Goal: Transaction & Acquisition: Purchase product/service

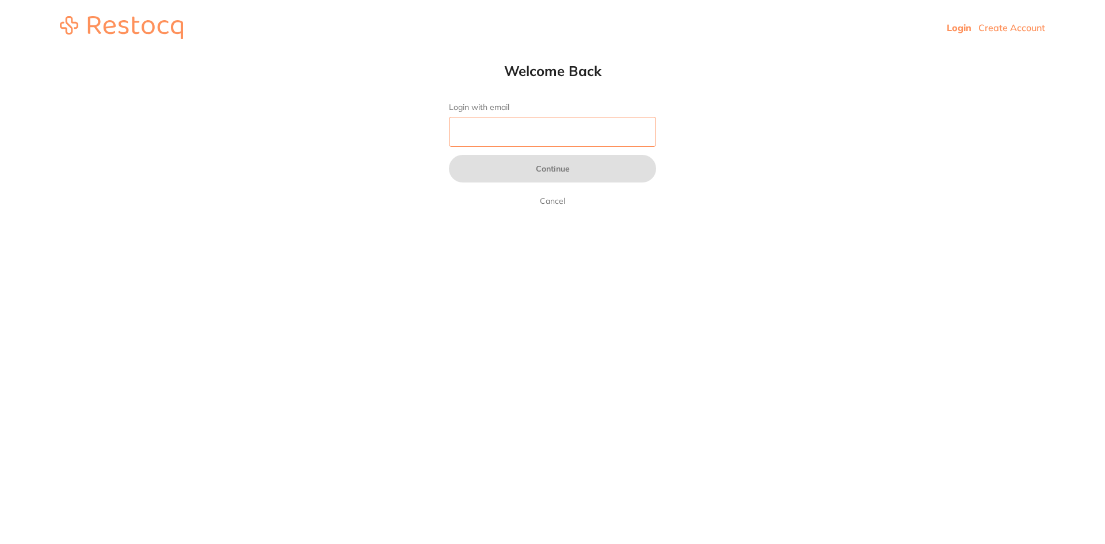
click at [517, 124] on input "Login with email" at bounding box center [552, 132] width 207 height 30
type input "[EMAIL_ADDRESS][DOMAIN_NAME]"
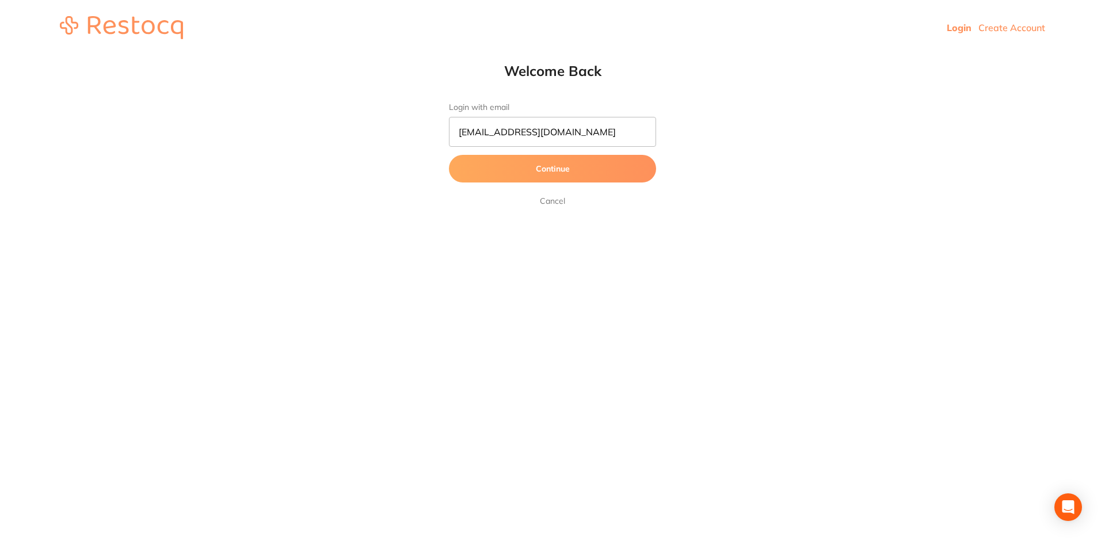
click at [560, 165] on button "Continue" at bounding box center [552, 169] width 207 height 28
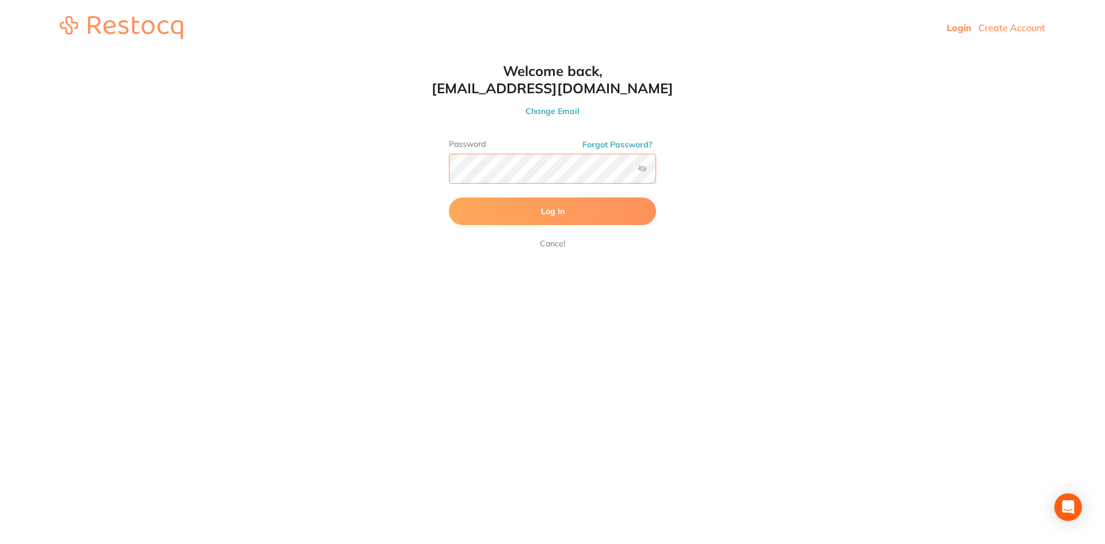
click at [449, 197] on button "Log In" at bounding box center [552, 211] width 207 height 28
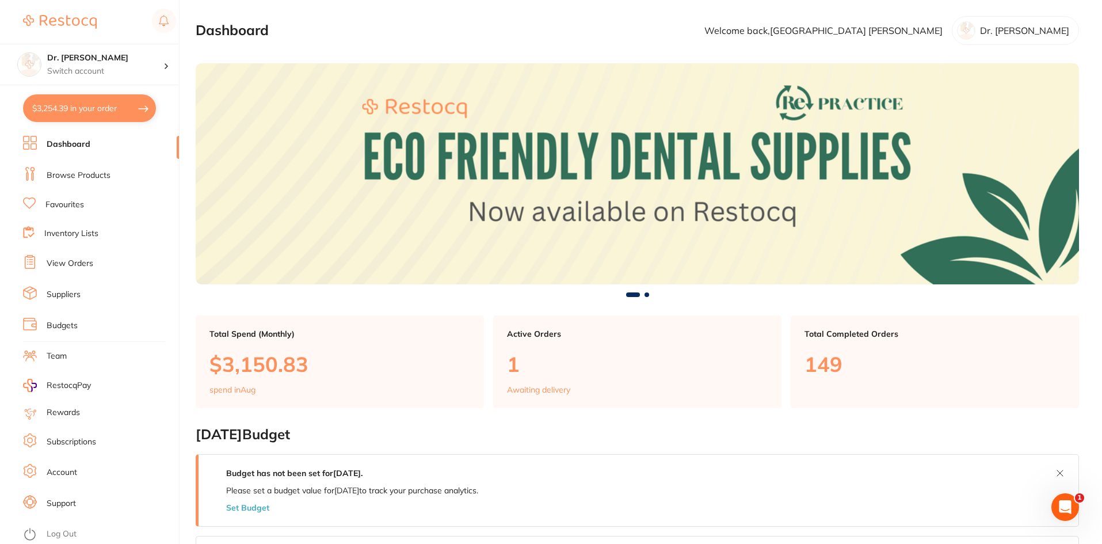
click at [78, 177] on link "Browse Products" at bounding box center [79, 176] width 64 height 12
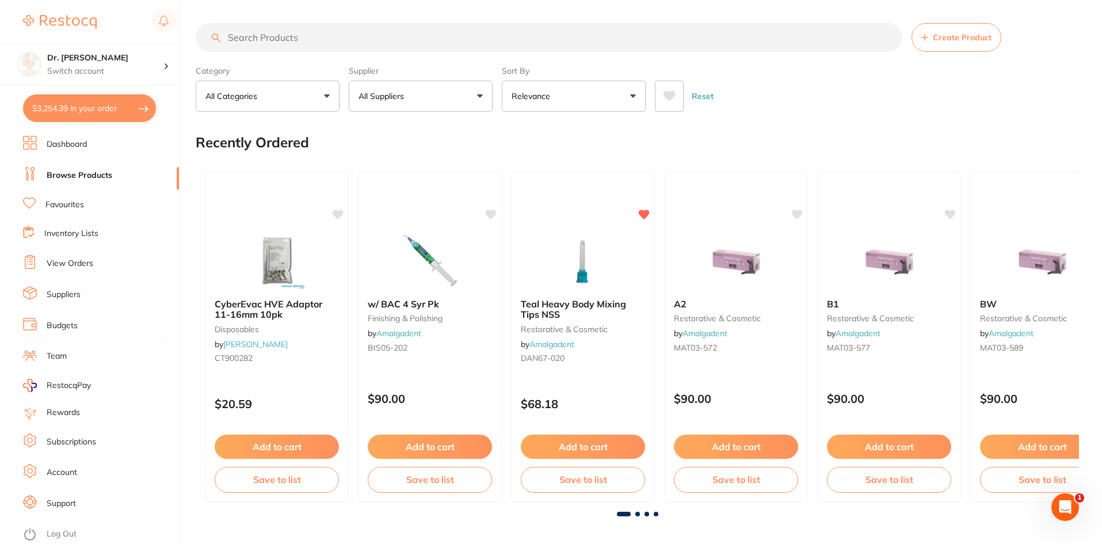
click at [43, 115] on button "$3,254.39 in your order" at bounding box center [89, 108] width 133 height 28
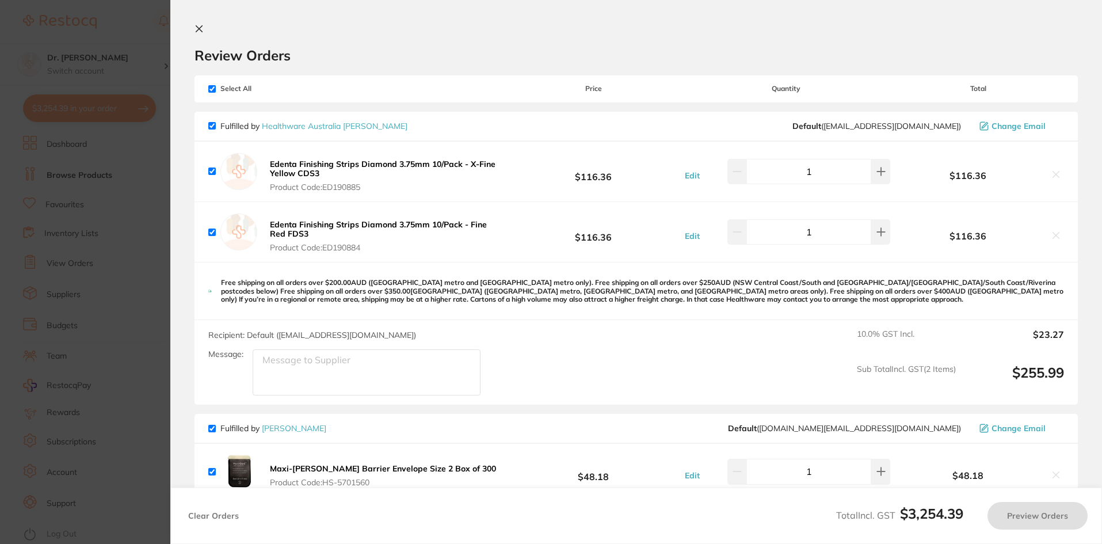
checkbox input "true"
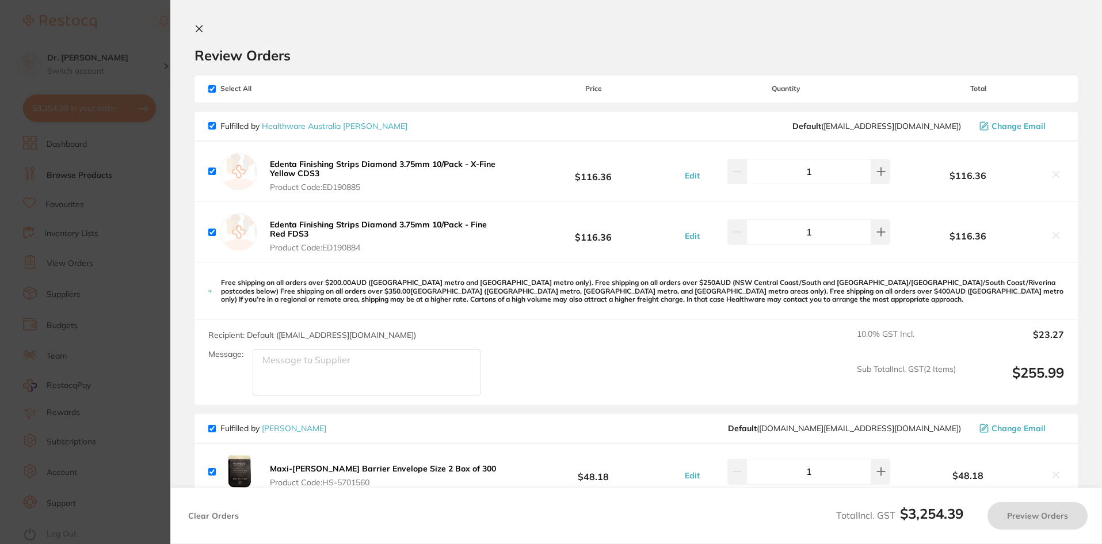
checkbox input "true"
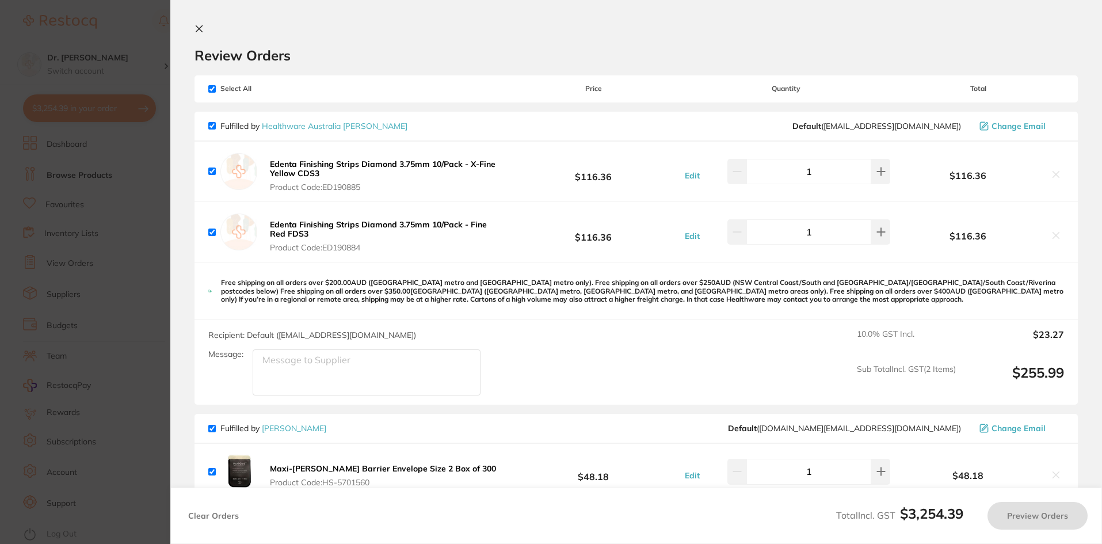
checkbox input "true"
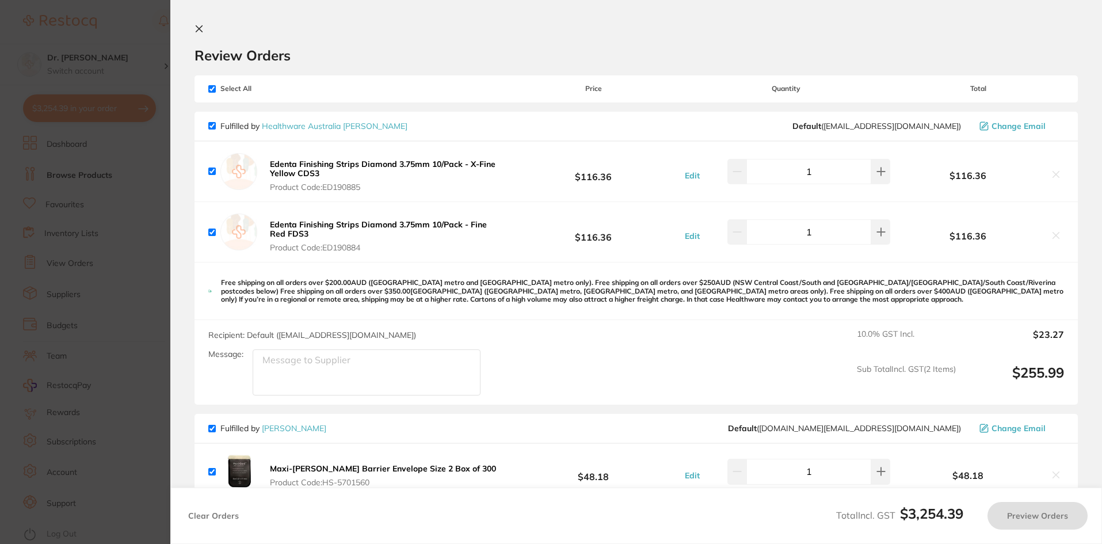
checkbox input "true"
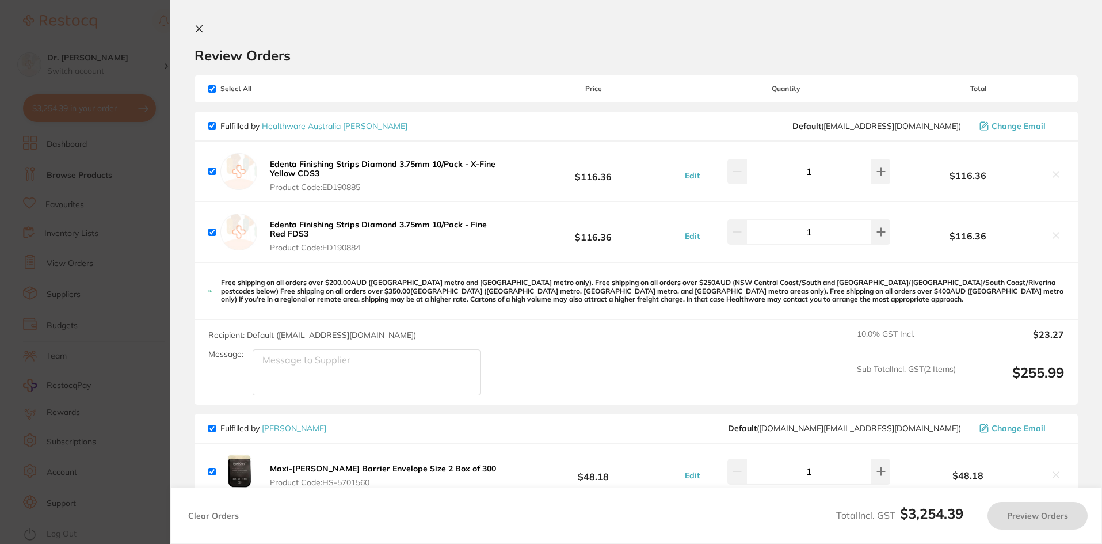
checkbox input "true"
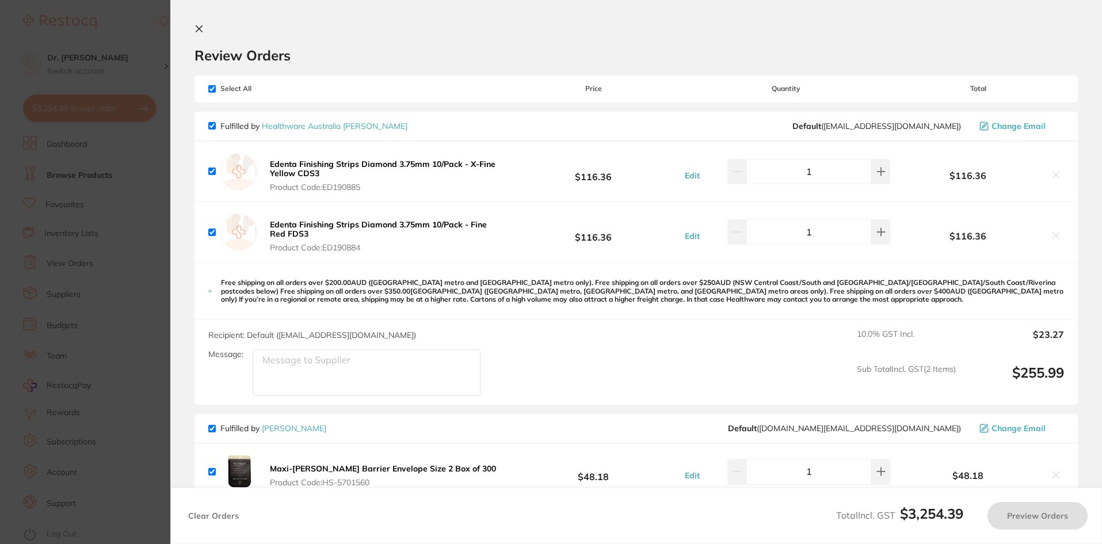
checkbox input "true"
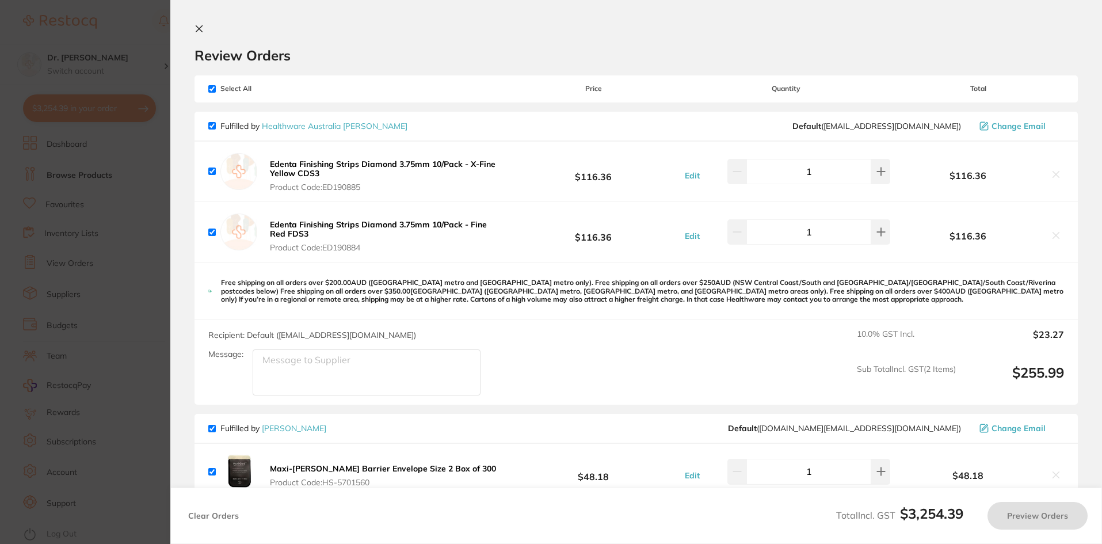
checkbox input "true"
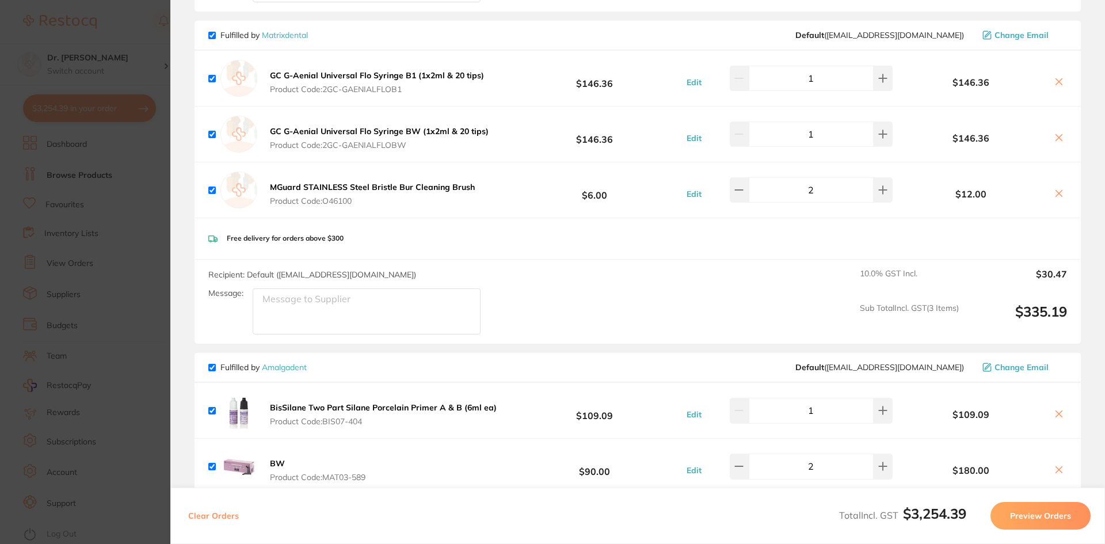
scroll to position [2072, 0]
